Goal: Task Accomplishment & Management: Manage account settings

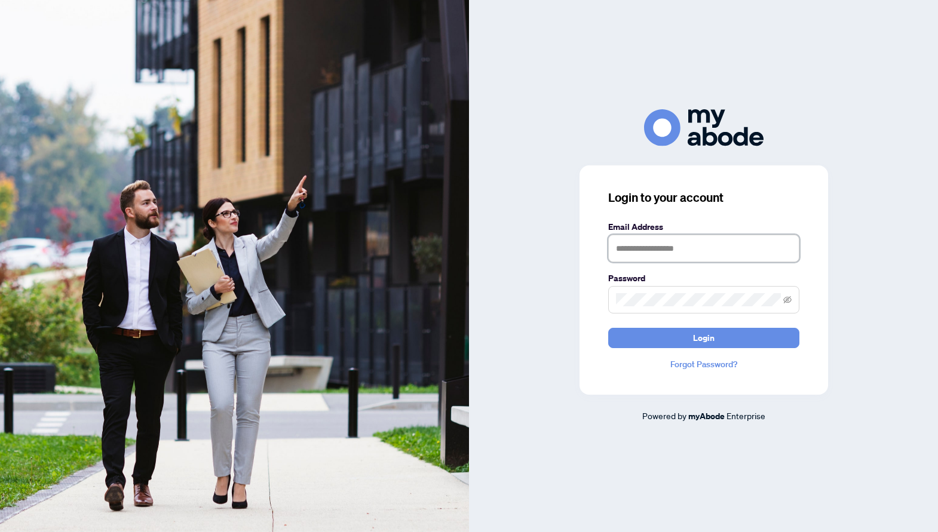
click at [679, 258] on input "text" at bounding box center [703, 248] width 191 height 27
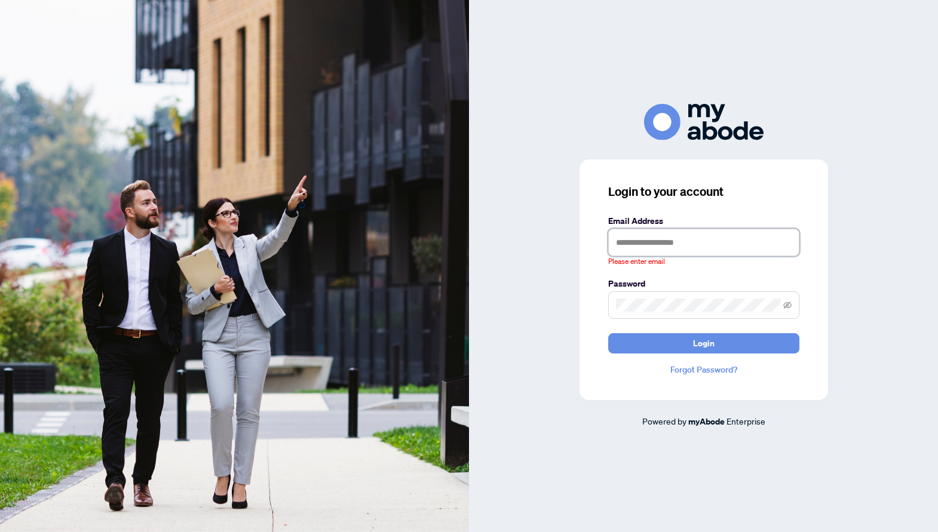
type input "**********"
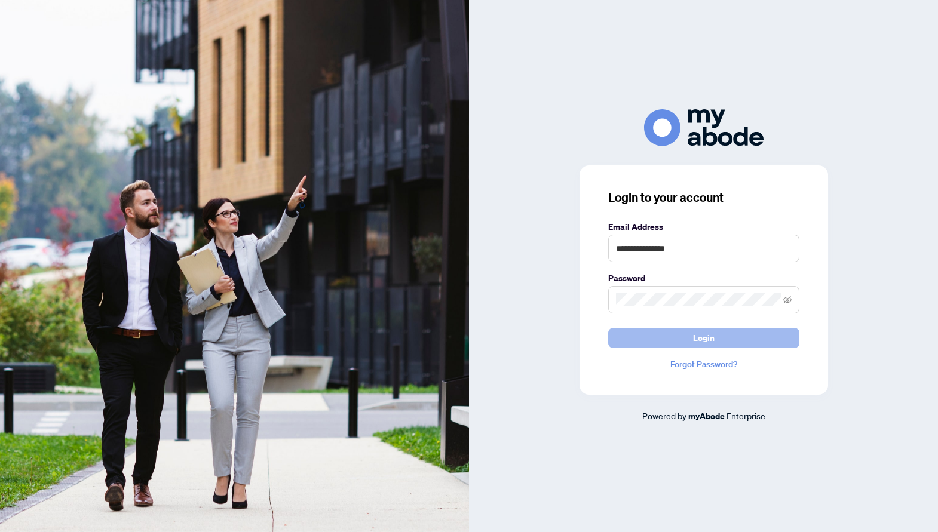
click at [695, 334] on span "Login" at bounding box center [703, 337] width 21 height 19
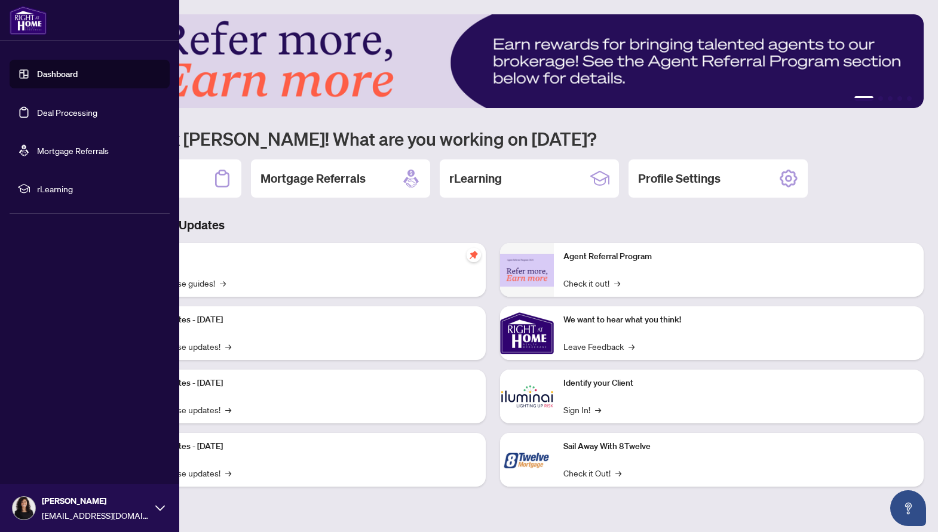
click at [51, 107] on link "Deal Processing" at bounding box center [67, 112] width 60 height 11
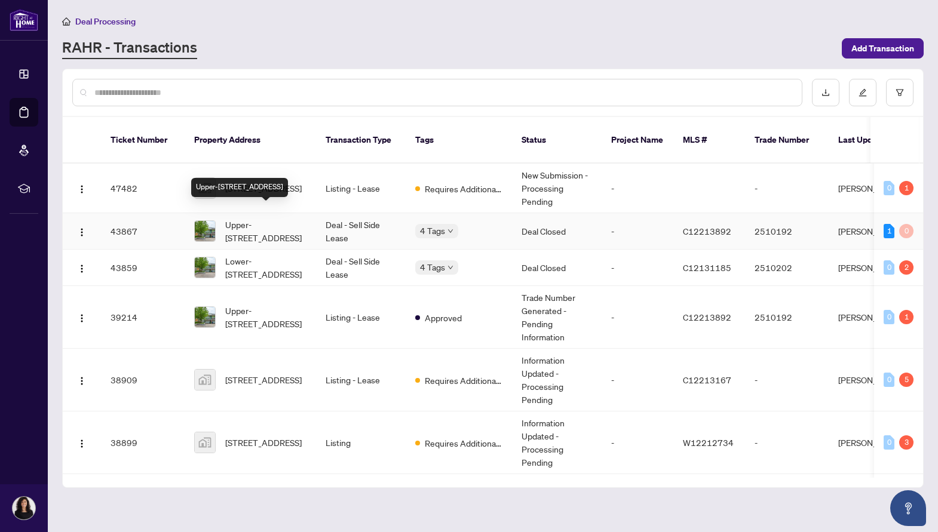
click at [259, 228] on span "Upper-87 Fontainbleau Dr, Toronto, Ontario M2M 1P1, Canada" at bounding box center [265, 231] width 81 height 26
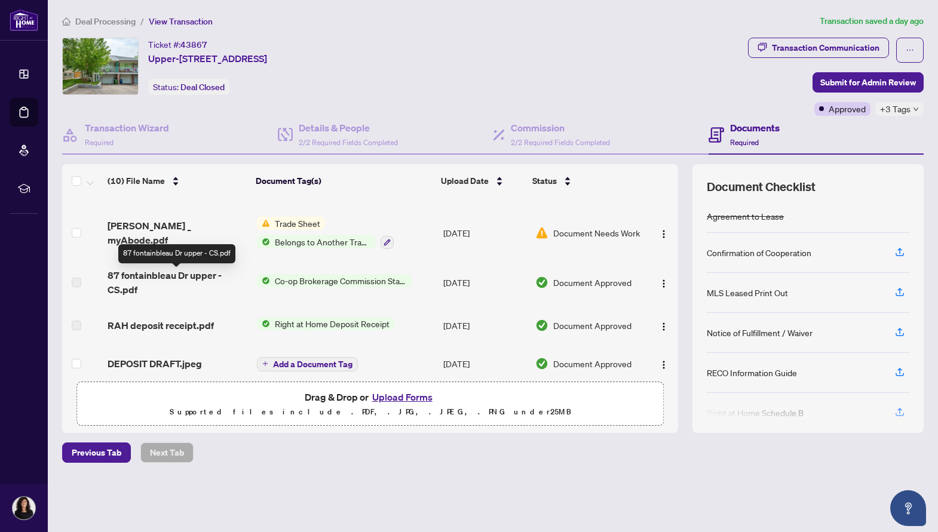
scroll to position [195, 0]
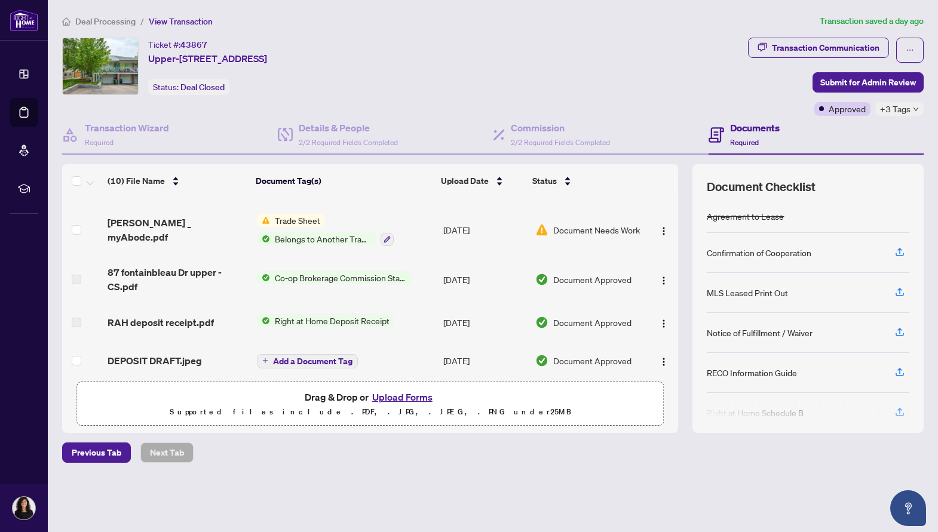
click at [176, 315] on span "RAH deposit receipt.pdf" at bounding box center [160, 322] width 106 height 14
click at [345, 318] on span "Right at Home Deposit Receipt" at bounding box center [332, 320] width 124 height 13
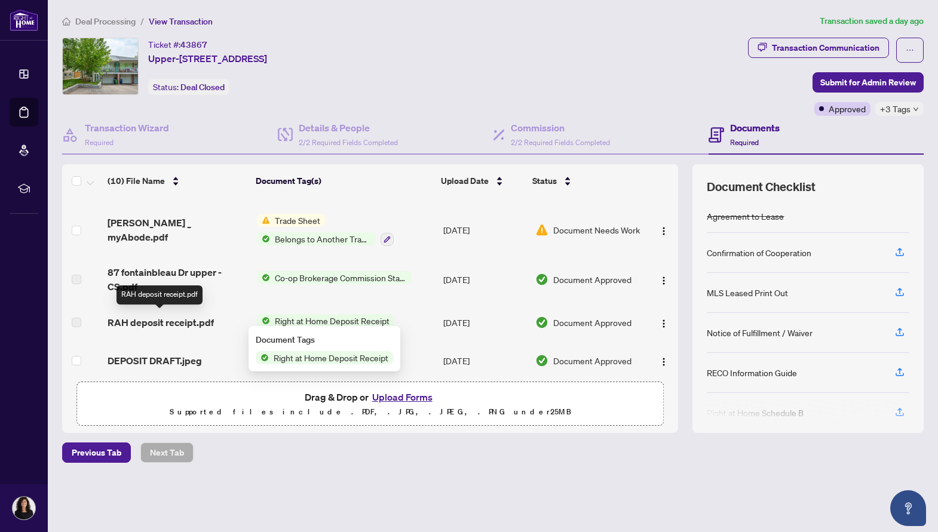
click at [156, 320] on span "RAH deposit receipt.pdf" at bounding box center [160, 322] width 106 height 14
click at [99, 320] on td at bounding box center [82, 322] width 41 height 38
click at [204, 321] on span "RAH deposit receipt.pdf" at bounding box center [160, 322] width 106 height 14
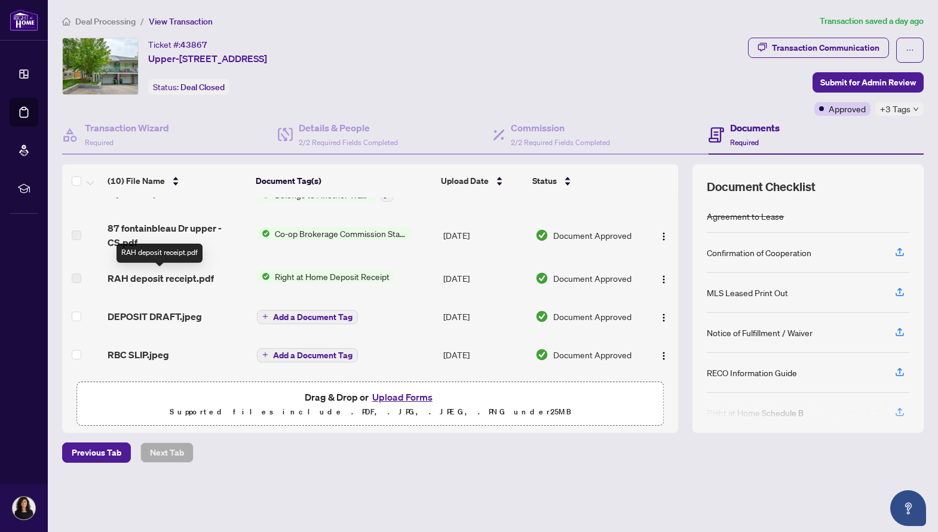
scroll to position [239, 0]
click at [205, 272] on span "RAH deposit receipt.pdf" at bounding box center [160, 278] width 106 height 14
click at [204, 271] on span "RAH deposit receipt.pdf" at bounding box center [160, 278] width 106 height 14
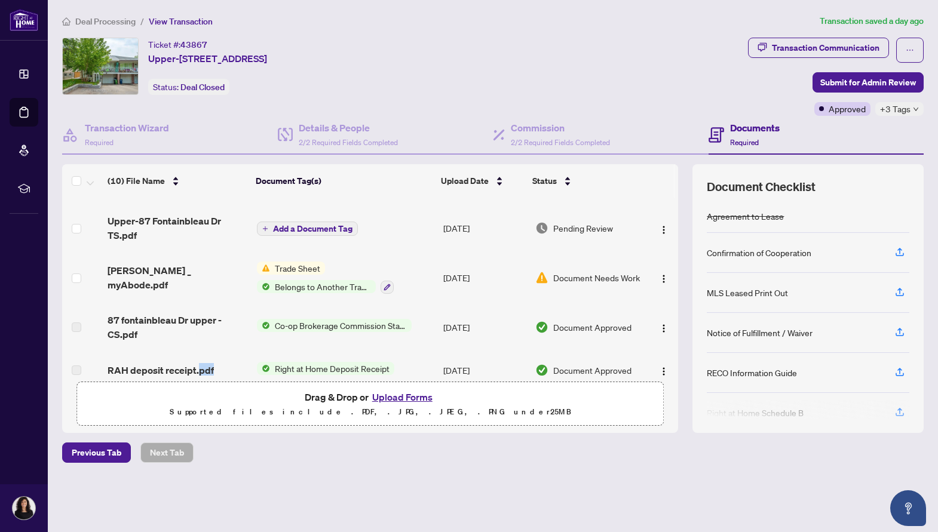
scroll to position [0, 0]
